Goal: Task Accomplishment & Management: Manage account settings

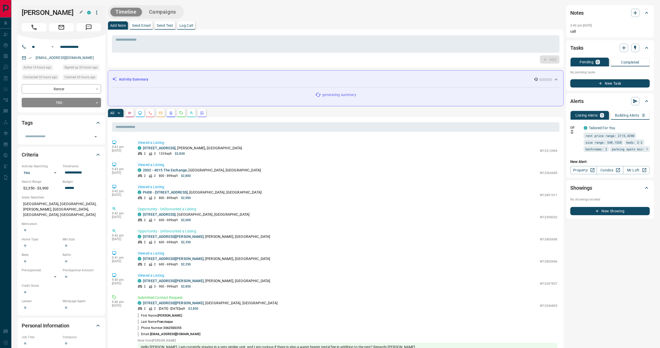
click at [57, 12] on h1 "[PERSON_NAME]" at bounding box center [51, 13] width 58 height 8
copy div "[PERSON_NAME]"
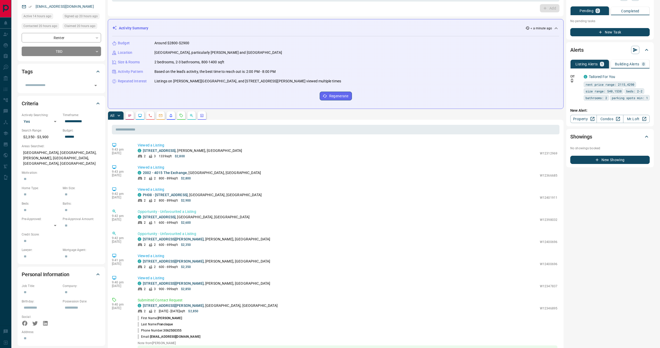
scroll to position [111, 0]
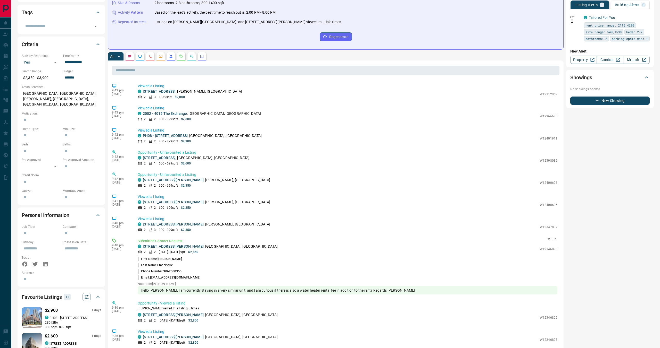
click at [175, 247] on link "[STREET_ADDRESS][PERSON_NAME]" at bounding box center [173, 246] width 61 height 4
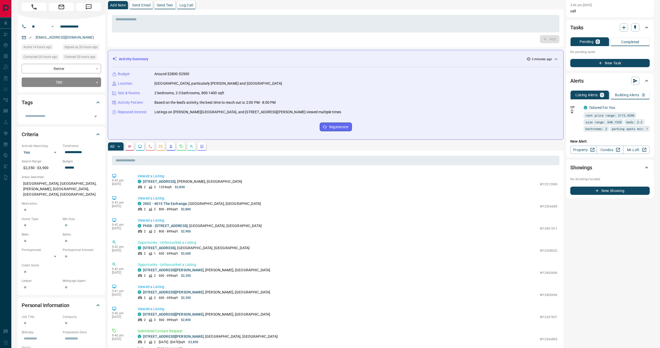
scroll to position [0, 0]
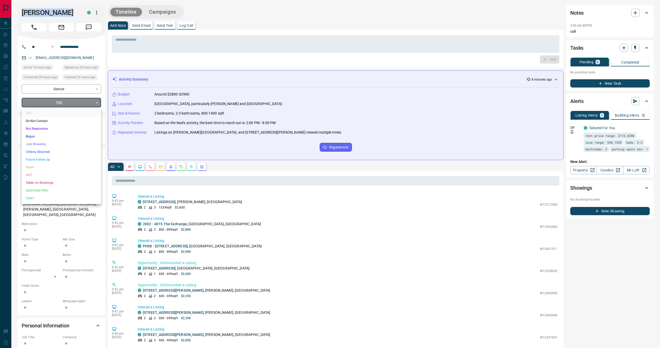
click at [83, 105] on body "**********" at bounding box center [330, 307] width 660 height 615
click at [41, 160] on li "Future Follow Up" at bounding box center [61, 160] width 79 height 8
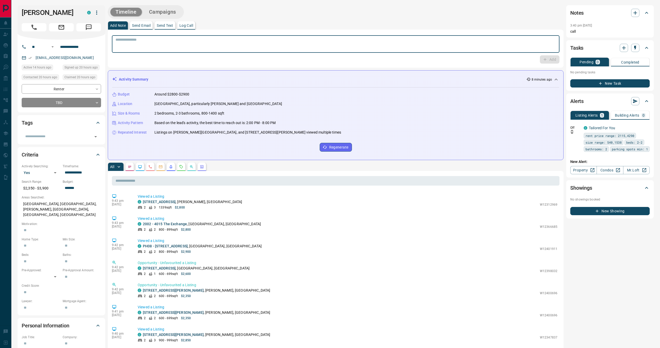
click at [149, 45] on textarea at bounding box center [335, 44] width 440 height 13
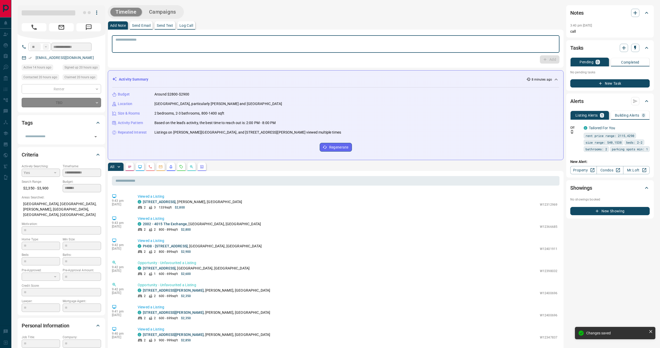
type input "*"
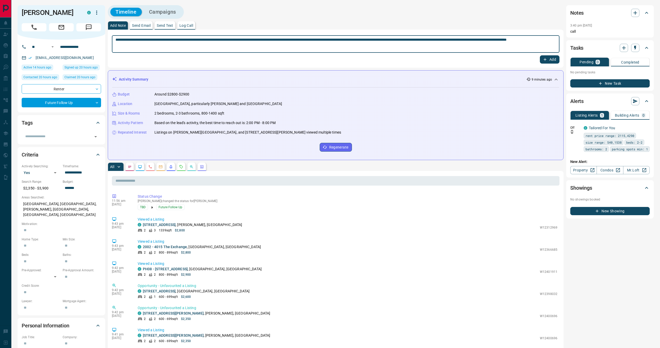
type textarea "**********"
click at [544, 60] on icon "button" at bounding box center [544, 59] width 3 height 3
